Goal: Task Accomplishment & Management: Manage account settings

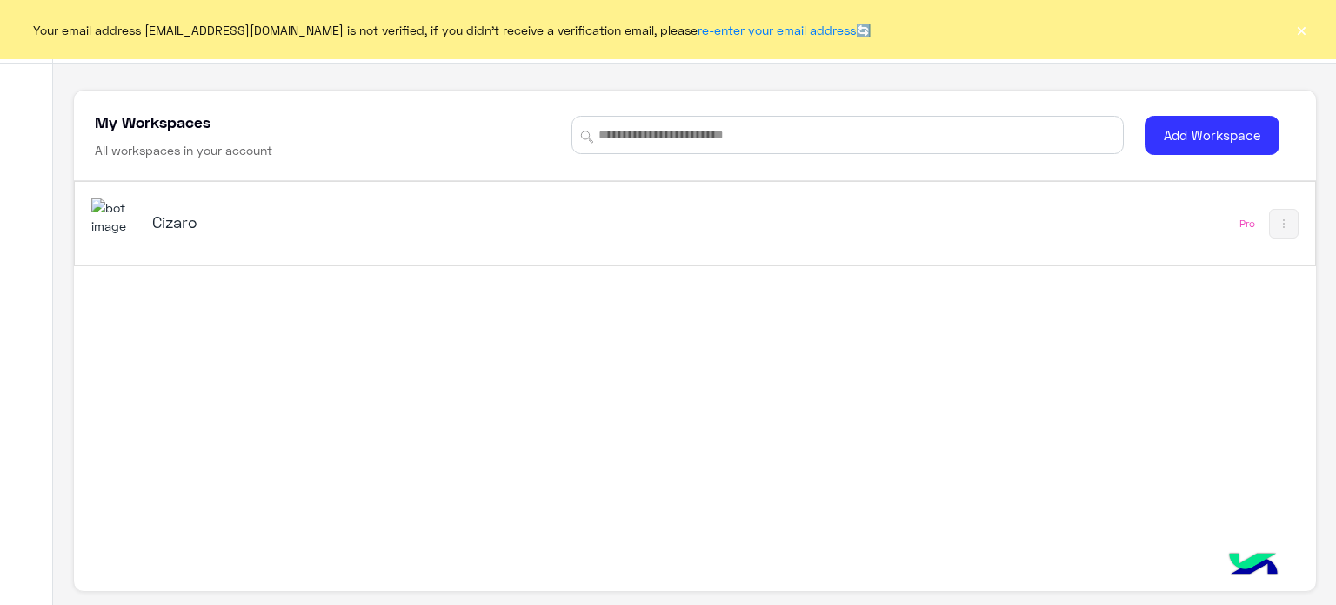
click at [203, 218] on h5 "Cizaro" at bounding box center [369, 221] width 435 height 21
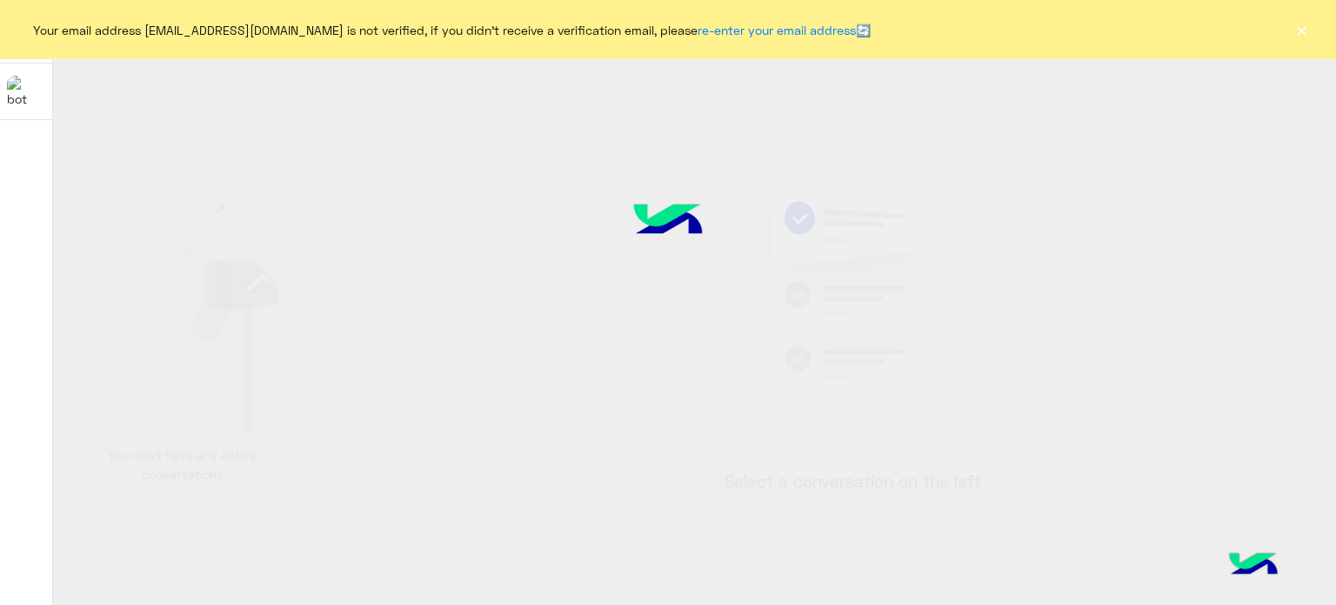
click at [1295, 33] on button "×" at bounding box center [1301, 29] width 17 height 17
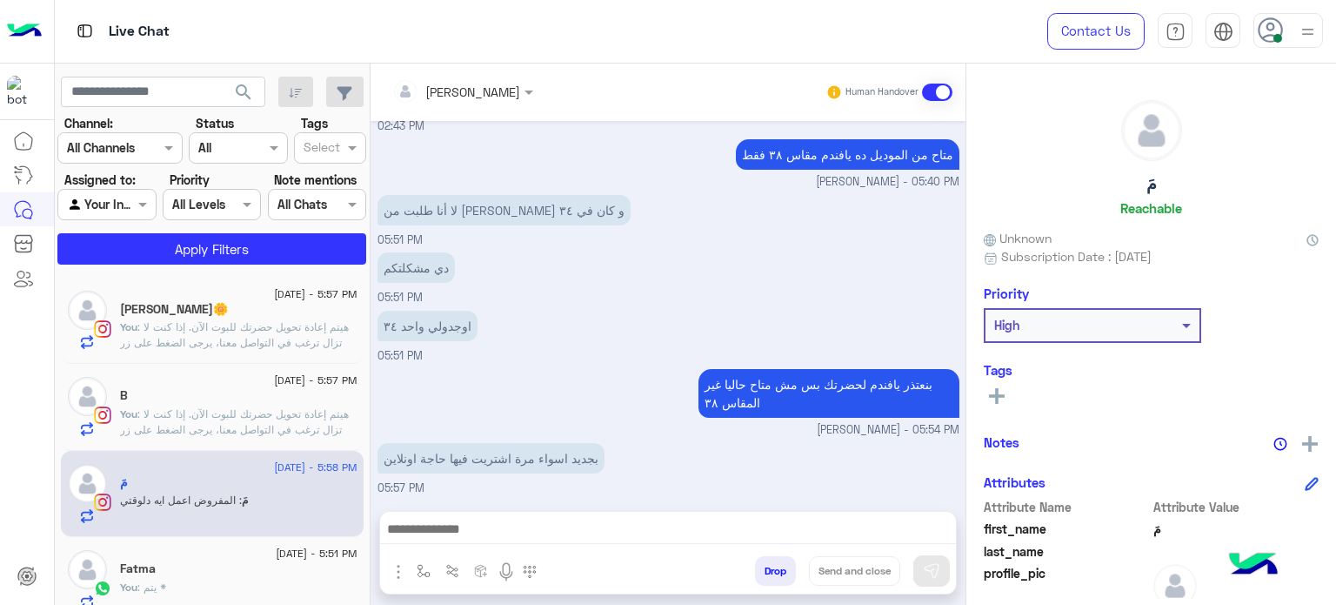
scroll to position [858, 0]
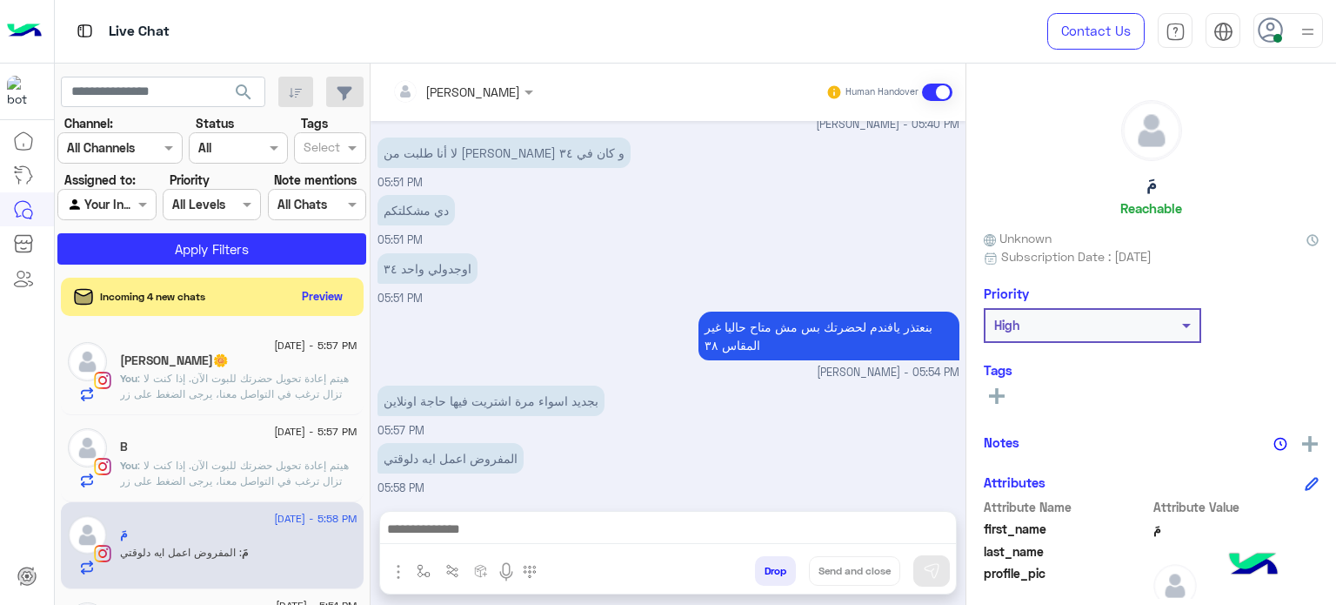
click at [1301, 27] on img at bounding box center [1308, 32] width 22 height 22
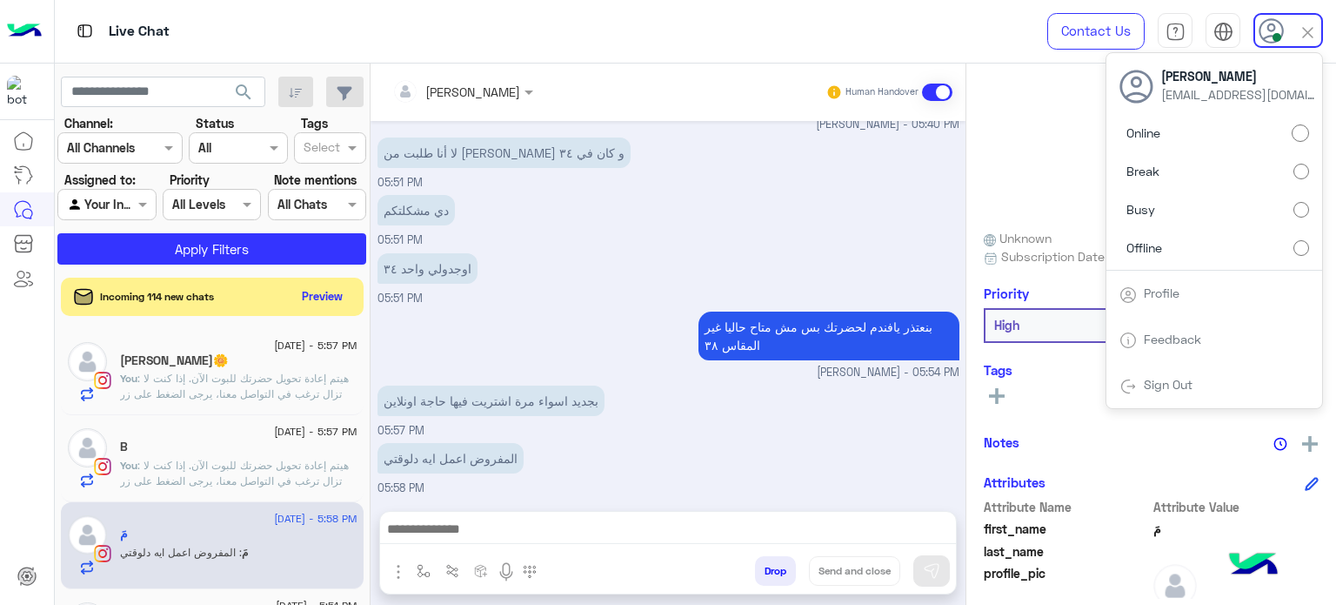
click at [869, 37] on div "Live Chat" at bounding box center [482, 31] width 854 height 63
click at [1236, 250] on label "Offline" at bounding box center [1215, 246] width 190 height 31
click at [1236, 250] on div "Online Break Busy Offline" at bounding box center [1215, 193] width 216 height 153
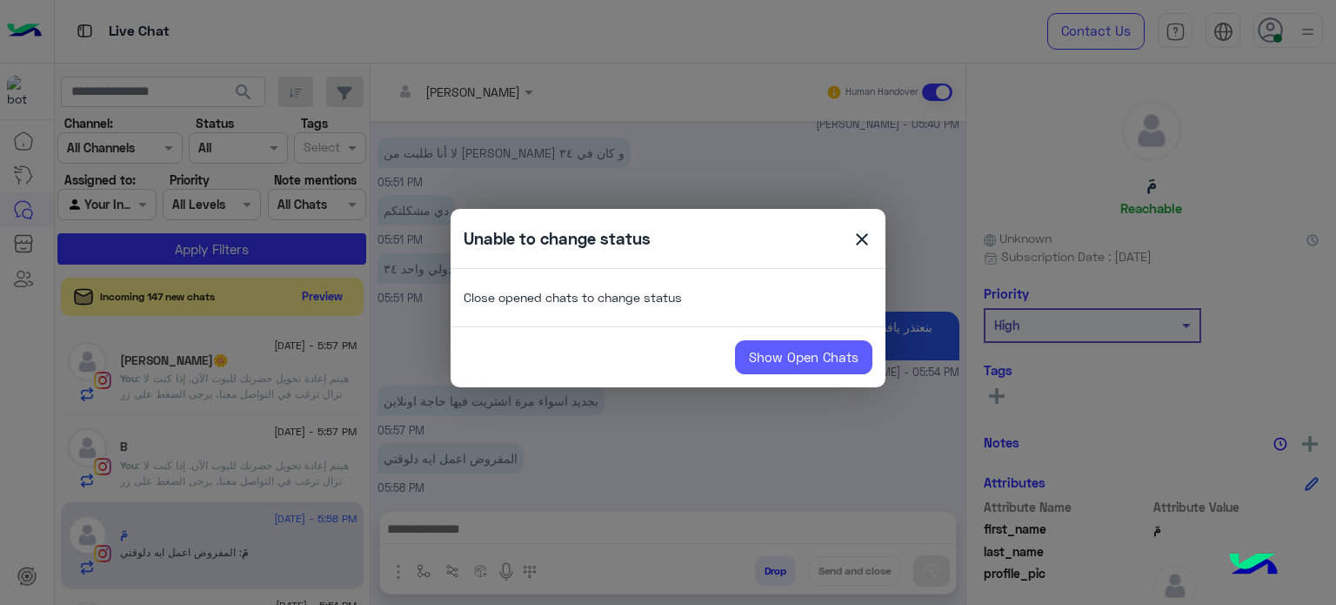
click at [780, 362] on link "Show Open Chats" at bounding box center [803, 357] width 137 height 35
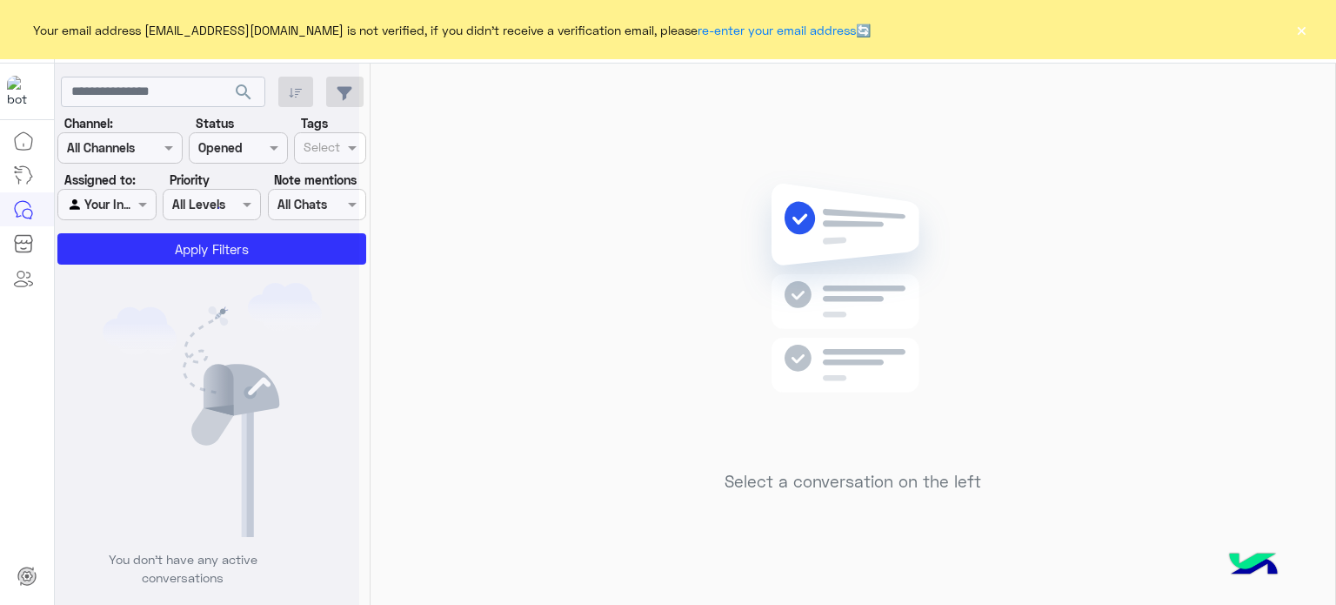
click at [1312, 23] on div "Your email address aminahamdy412@gmail.com is not verified, if you didn't recei…" at bounding box center [668, 29] width 1336 height 59
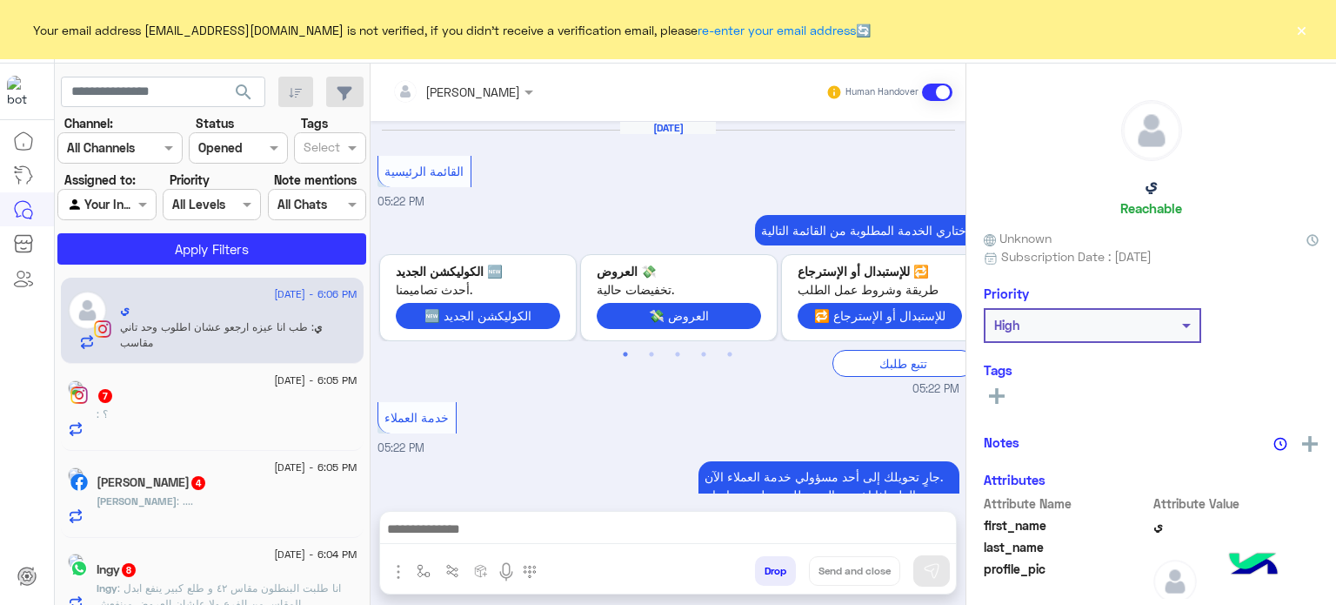
scroll to position [432, 0]
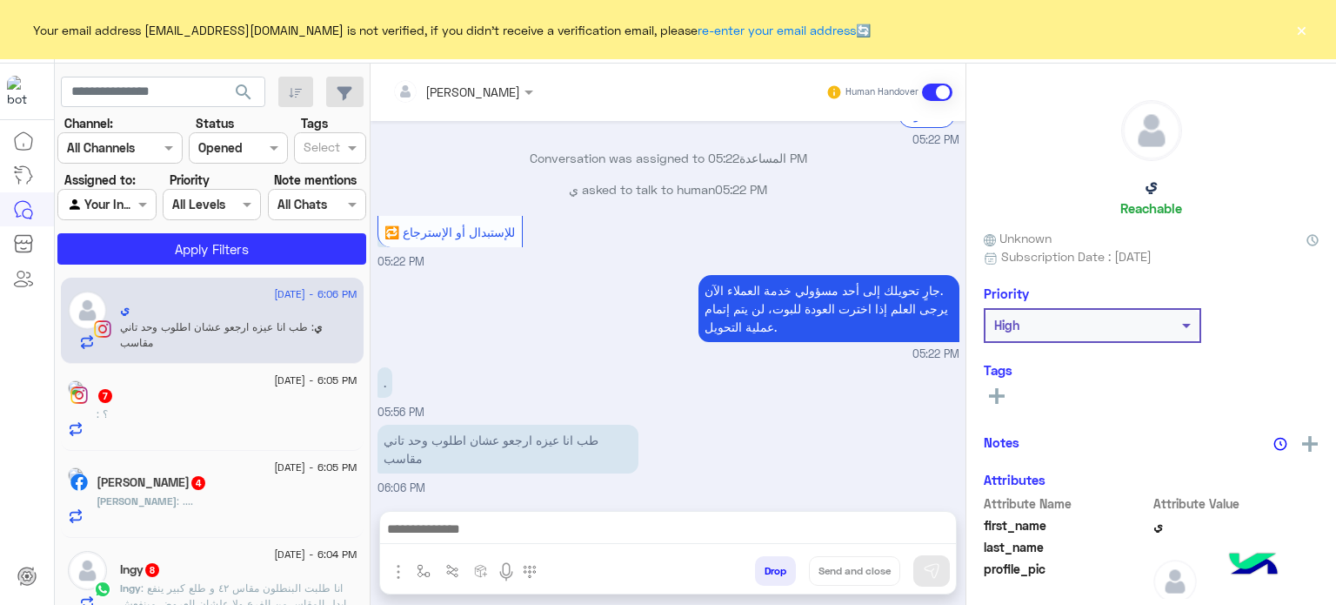
click at [1298, 30] on button "×" at bounding box center [1301, 29] width 17 height 17
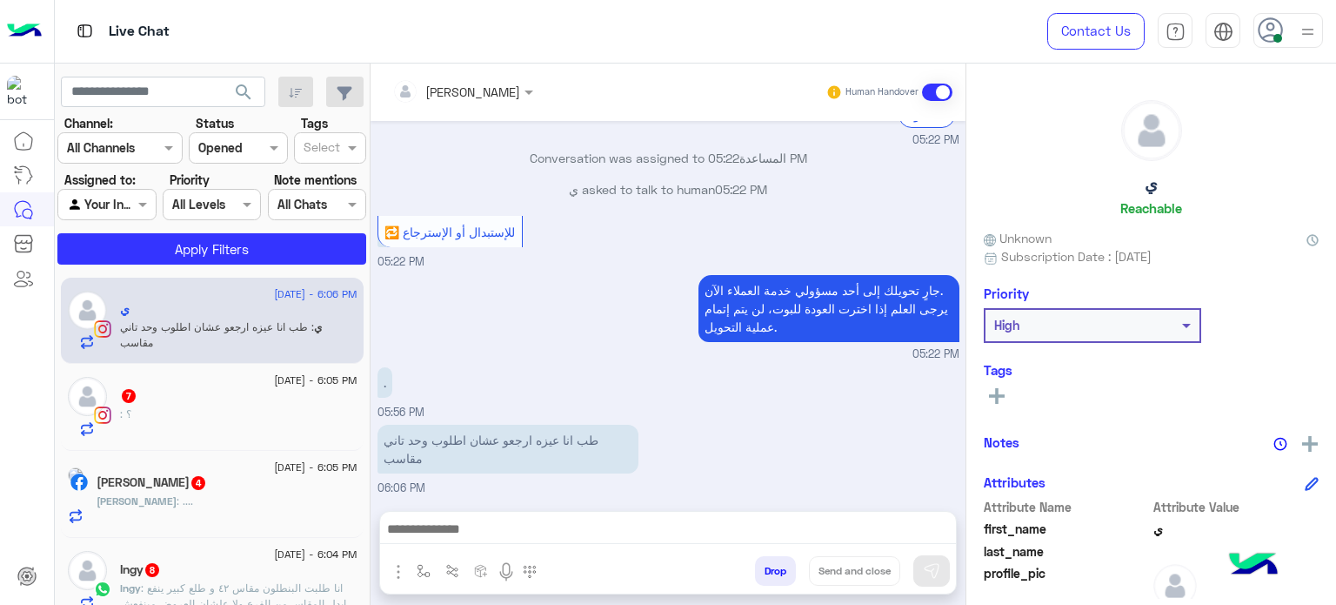
click at [1309, 27] on img at bounding box center [1308, 32] width 22 height 22
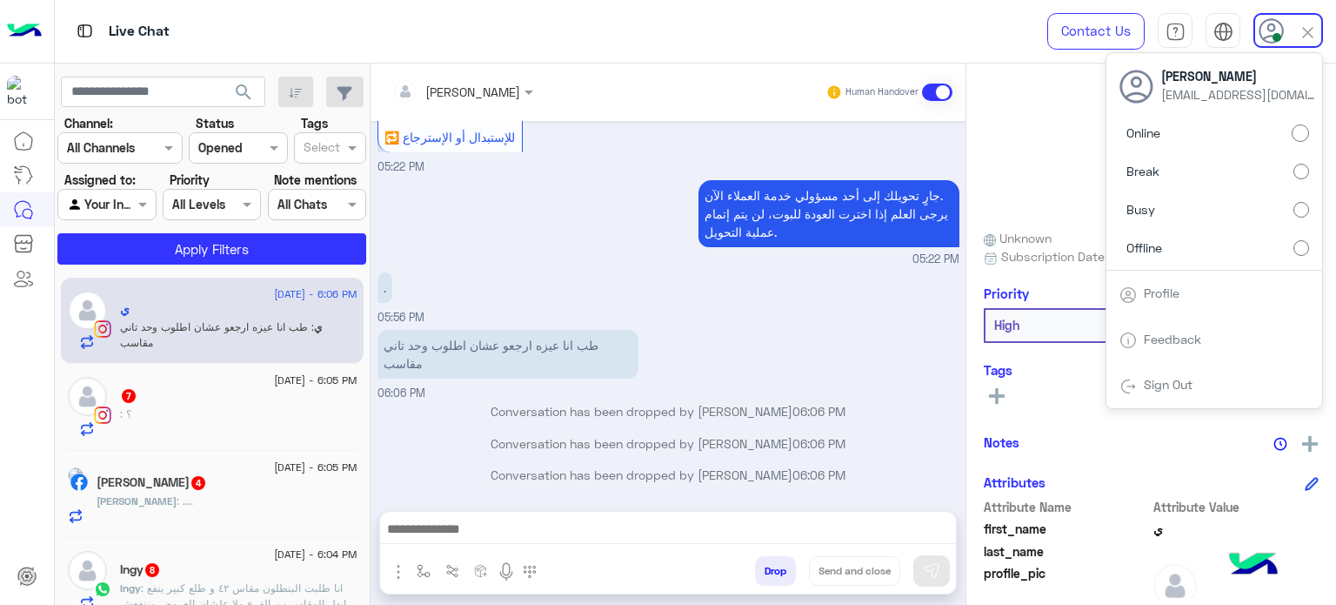
scroll to position [298, 0]
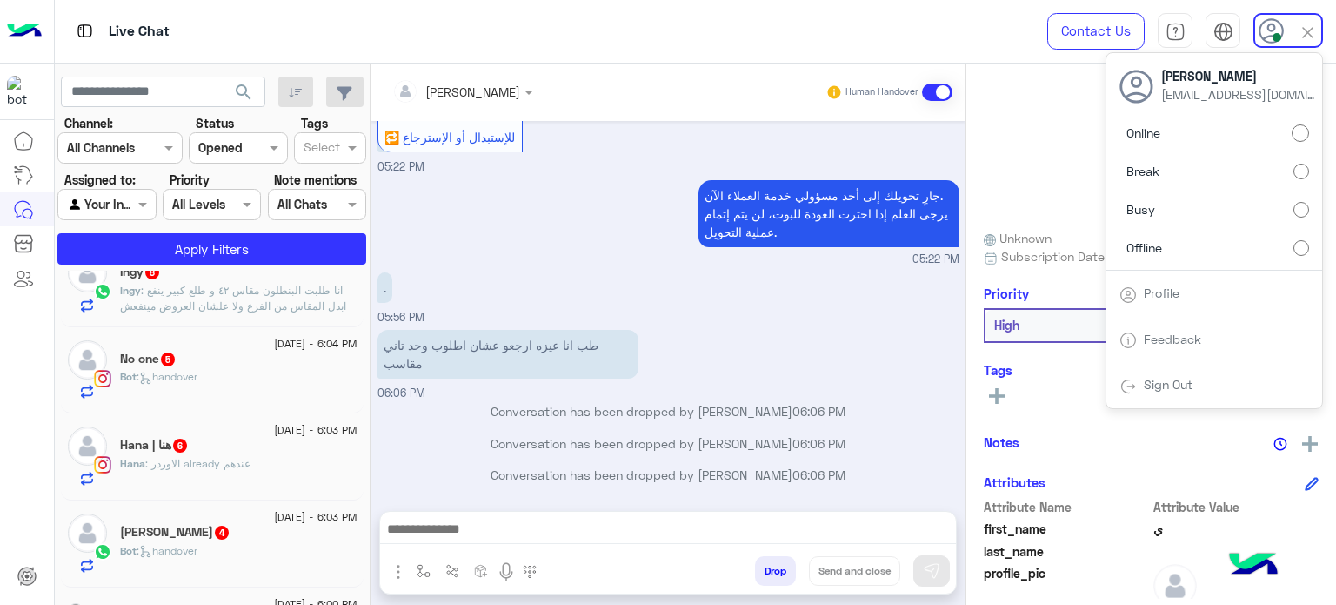
click at [1209, 250] on label "Offline" at bounding box center [1215, 246] width 190 height 31
click at [1209, 250] on div "Online Break Busy Offline" at bounding box center [1215, 193] width 216 height 153
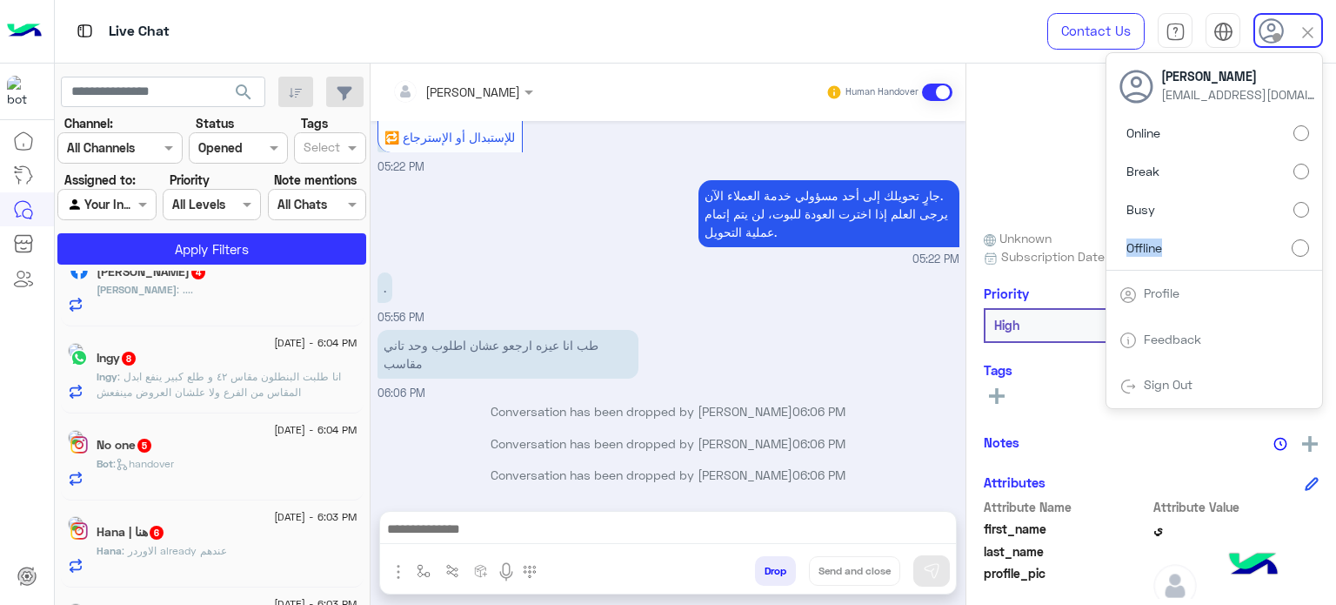
scroll to position [296, 0]
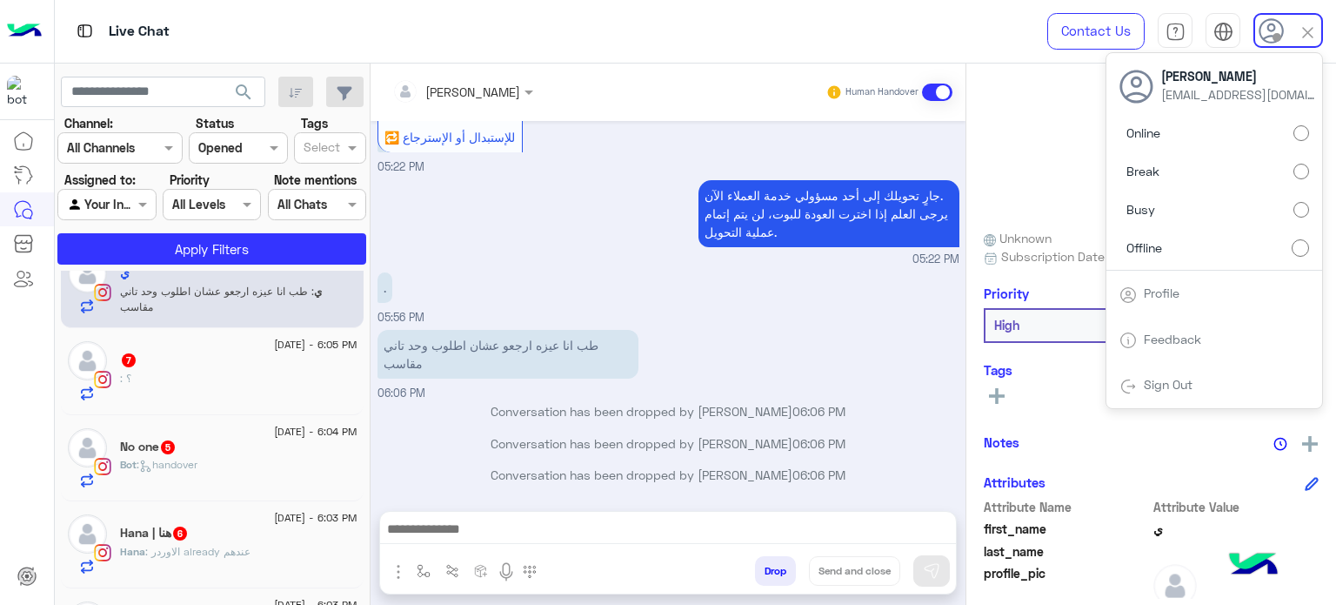
click at [1019, 121] on div "ي Reachable" at bounding box center [1151, 161] width 335 height 123
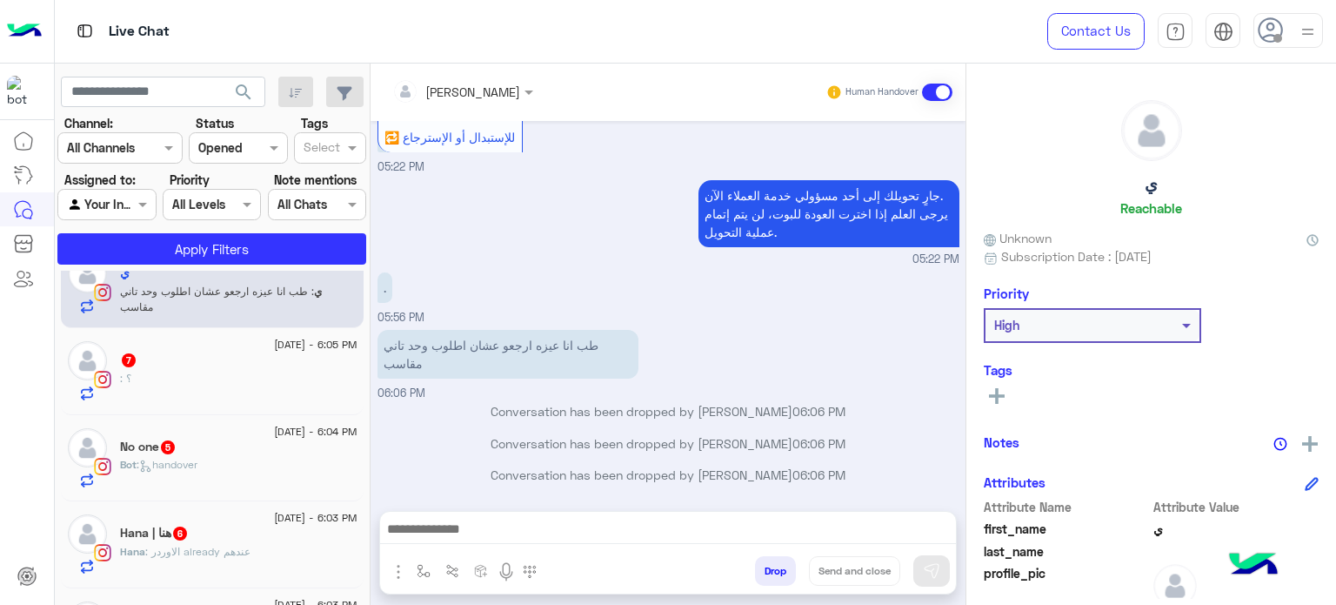
click at [1310, 28] on img at bounding box center [1308, 32] width 22 height 22
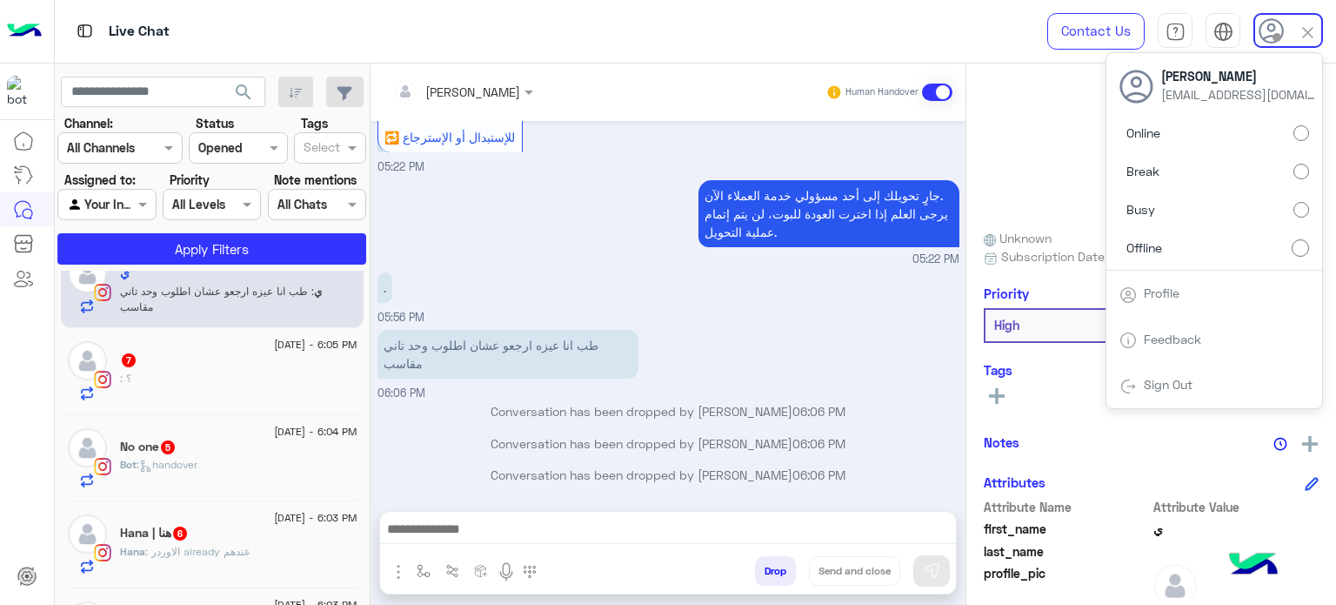
click at [1310, 28] on img at bounding box center [1308, 33] width 20 height 20
